Goal: Task Accomplishment & Management: Manage account settings

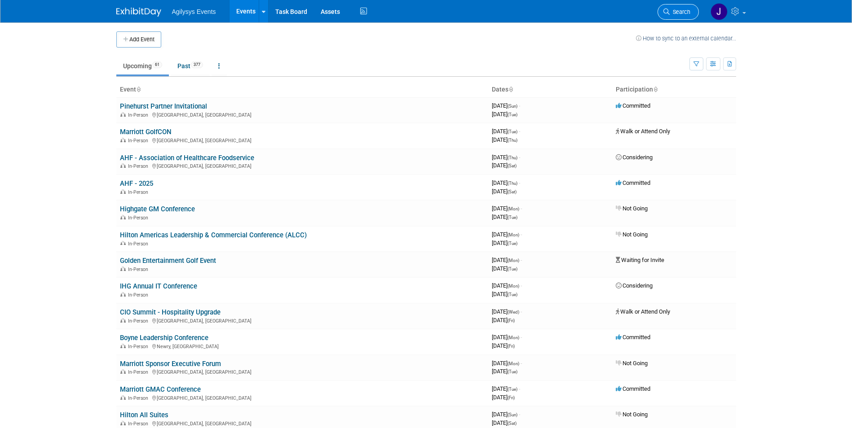
click at [679, 14] on span "Search" at bounding box center [679, 12] width 21 height 7
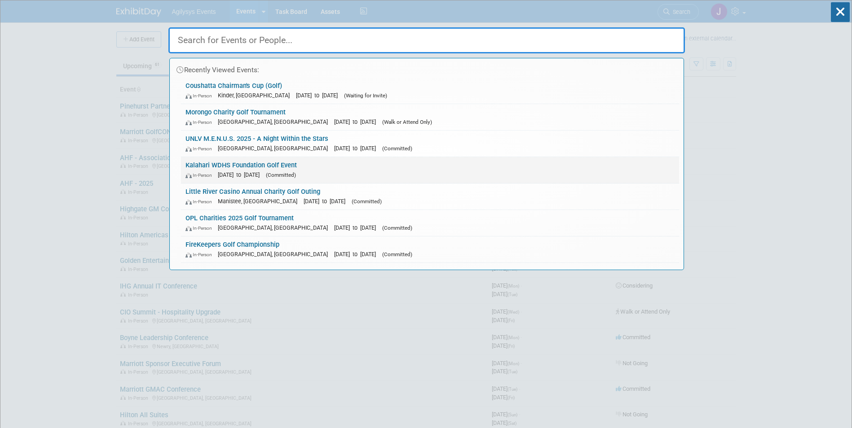
click at [356, 170] on div "In-Person [DATE] to [DATE] (Committed)" at bounding box center [429, 174] width 489 height 9
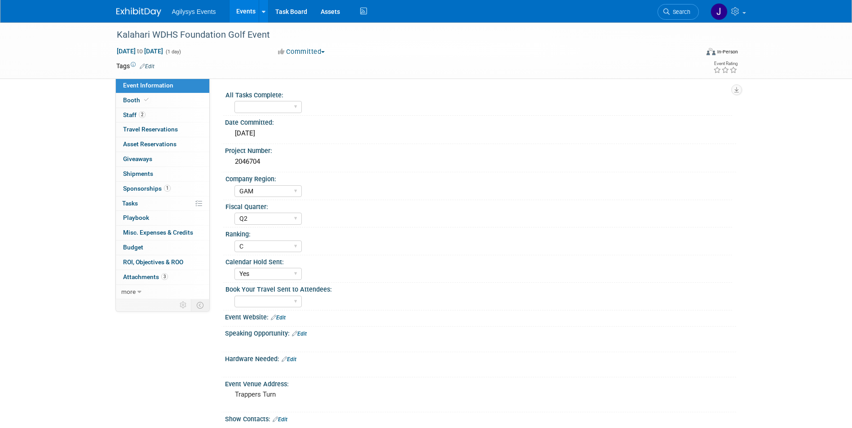
select select "GAM"
select select "Q2"
select select "C"
select select "Yes"
click at [136, 242] on link "Budget" at bounding box center [162, 248] width 93 height 14
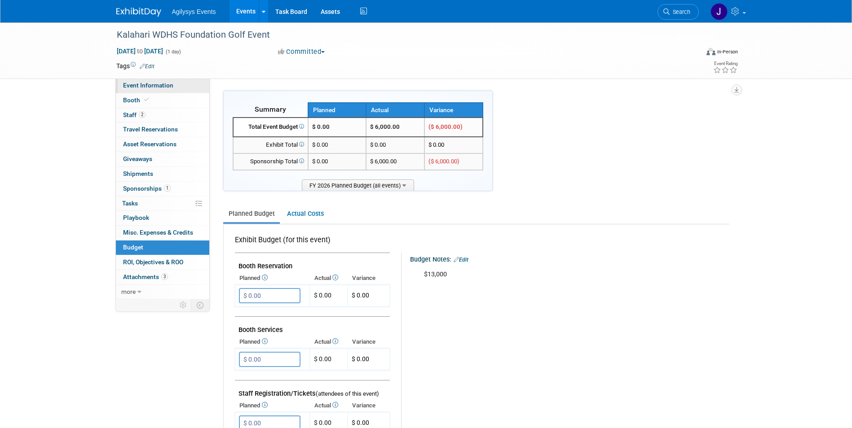
click at [158, 87] on span "Event Information" at bounding box center [148, 85] width 50 height 7
select select "GAM"
select select "Q2"
select select "C"
select select "Yes"
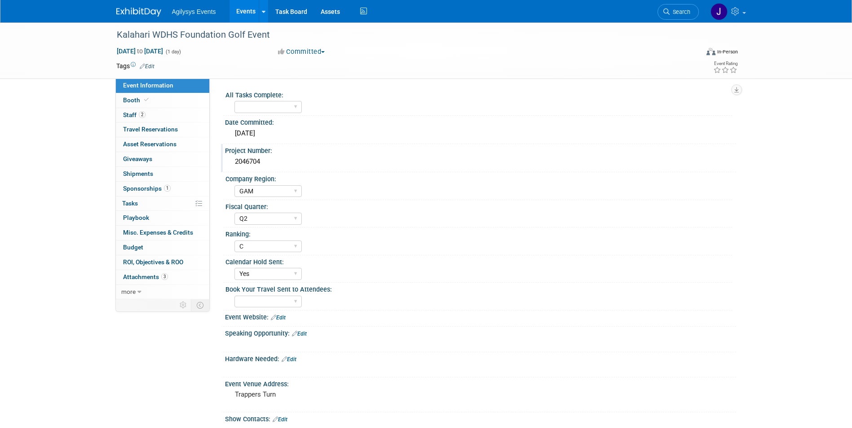
drag, startPoint x: 278, startPoint y: 161, endPoint x: 223, endPoint y: 158, distance: 55.3
click at [223, 158] on div "Project Number: 2046704" at bounding box center [478, 158] width 515 height 28
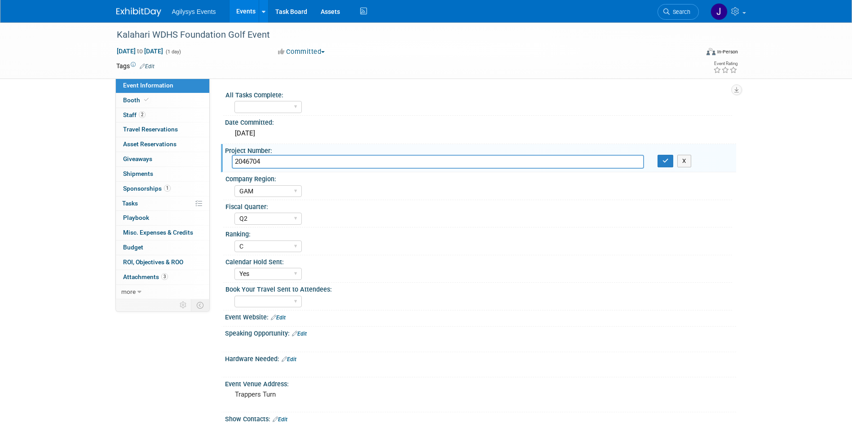
click at [223, 158] on div "Project Number: 2046704 2046704 X" at bounding box center [478, 158] width 515 height 28
click at [268, 162] on input "2046704" at bounding box center [438, 162] width 412 height 14
drag, startPoint x: 269, startPoint y: 162, endPoint x: 242, endPoint y: 162, distance: 27.4
click at [242, 162] on input "2046704" at bounding box center [438, 162] width 412 height 14
